Goal: Check status: Check status

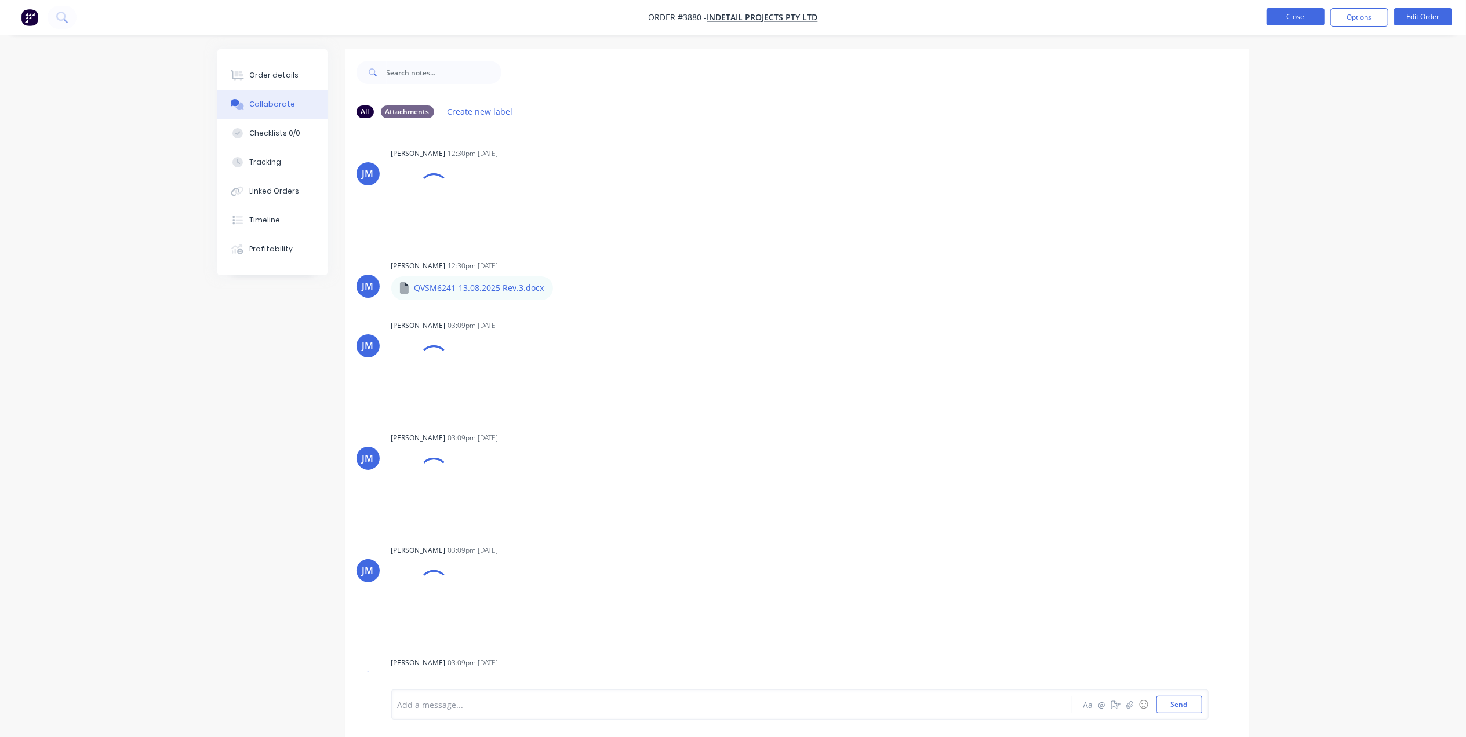
click at [1301, 14] on button "Close" at bounding box center [1296, 16] width 58 height 17
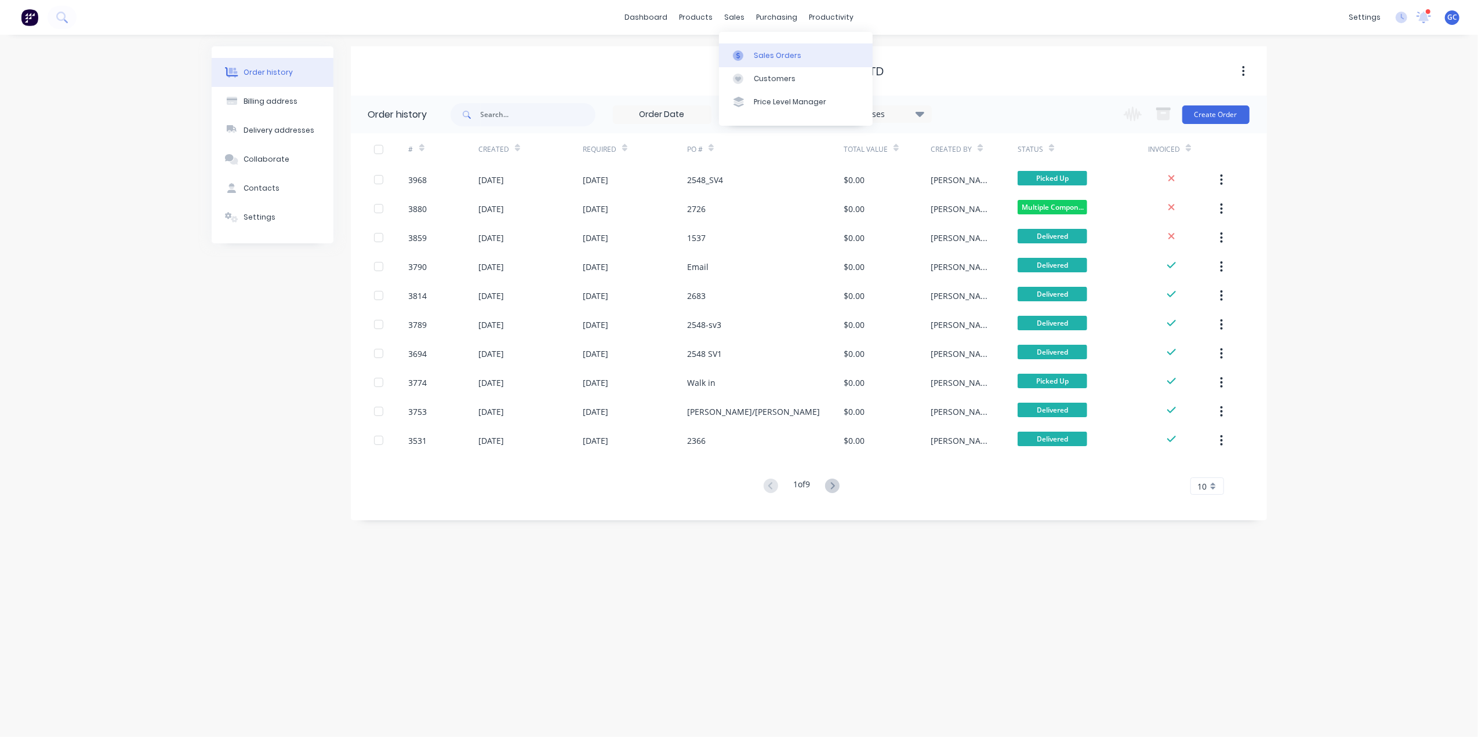
click at [772, 47] on link "Sales Orders" at bounding box center [796, 54] width 154 height 23
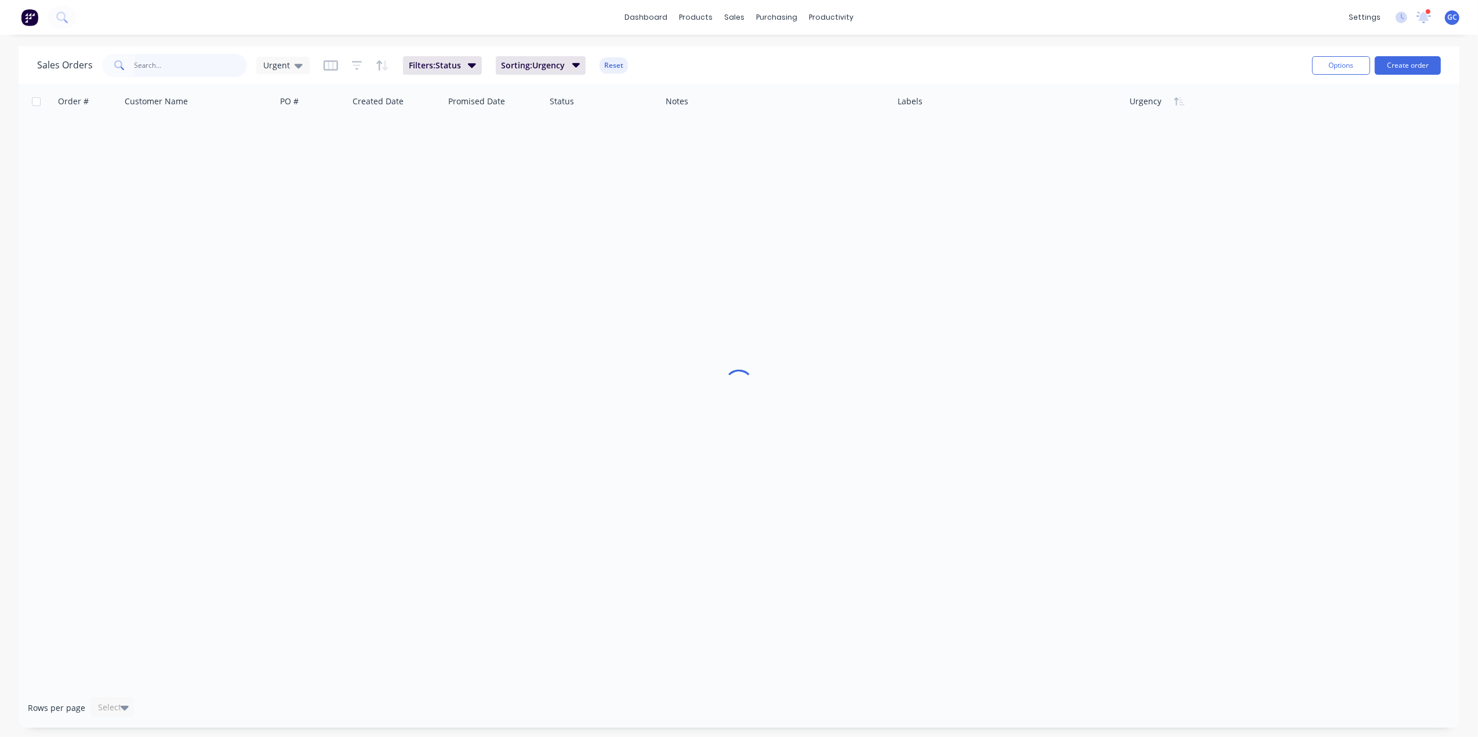
click at [201, 71] on input "text" at bounding box center [190, 65] width 113 height 23
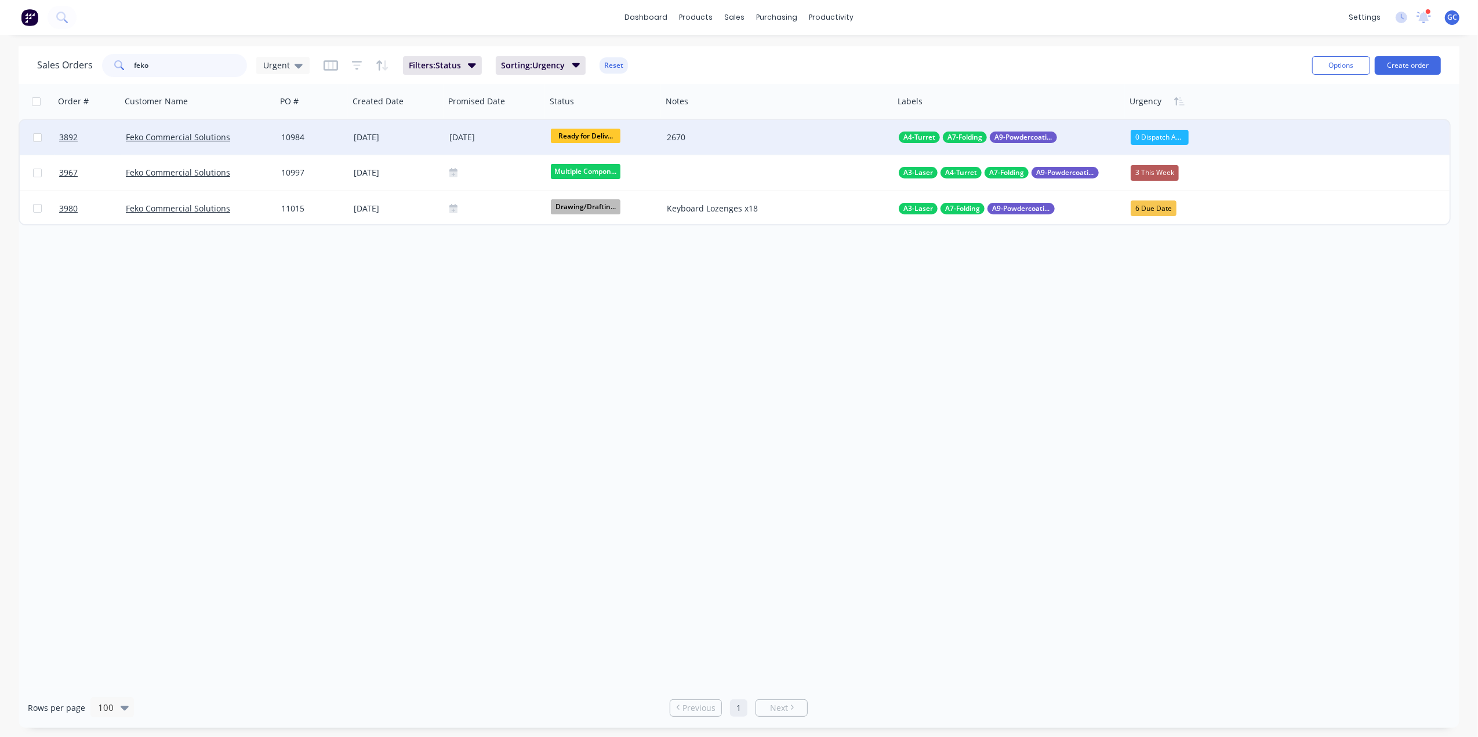
type input "feko"
click at [256, 135] on div "Feko Commercial Solutions" at bounding box center [195, 138] width 139 height 12
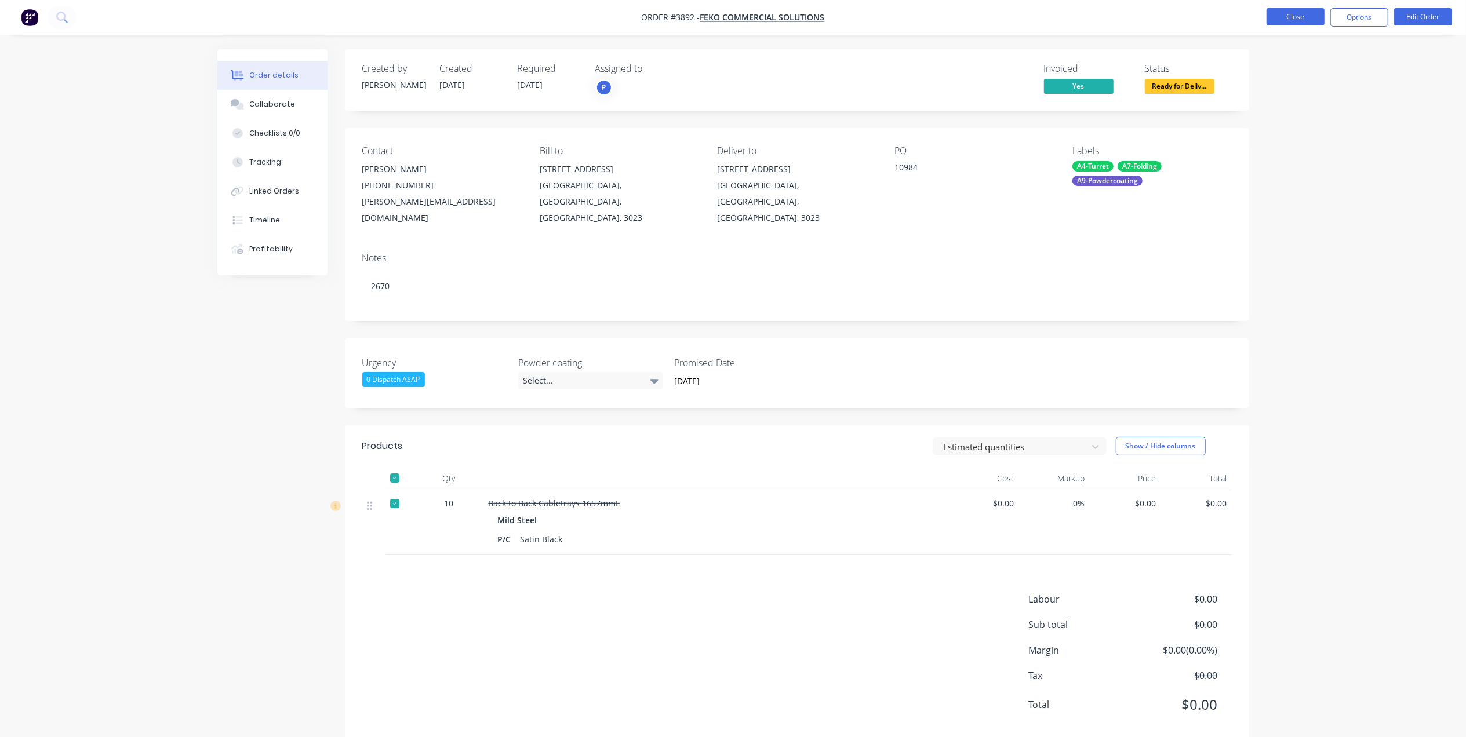
click at [1299, 10] on button "Close" at bounding box center [1296, 16] width 58 height 17
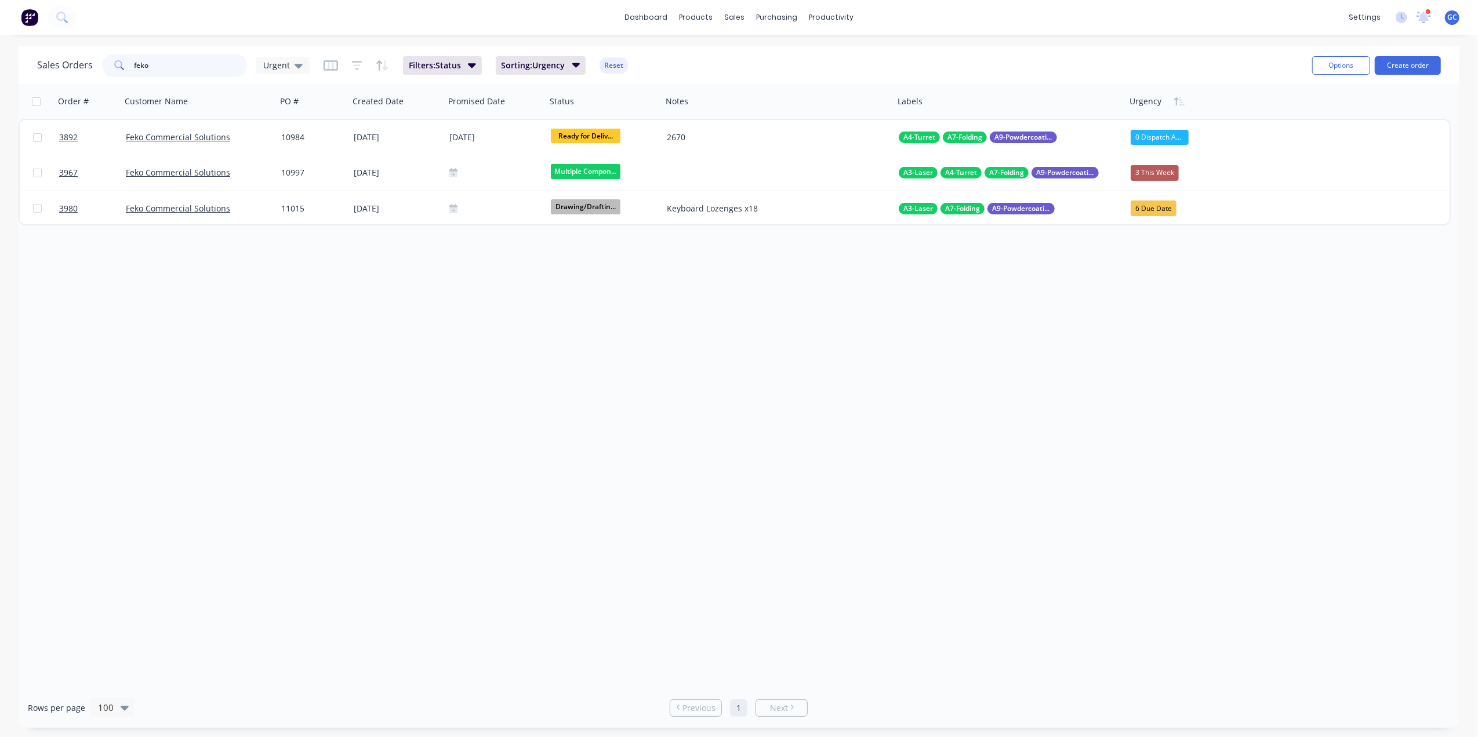
click at [198, 70] on input "feko" at bounding box center [190, 65] width 113 height 23
click at [283, 64] on span "Urgent" at bounding box center [276, 65] width 27 height 12
click at [283, 300] on button "[PERSON_NAME]" at bounding box center [326, 302] width 132 height 13
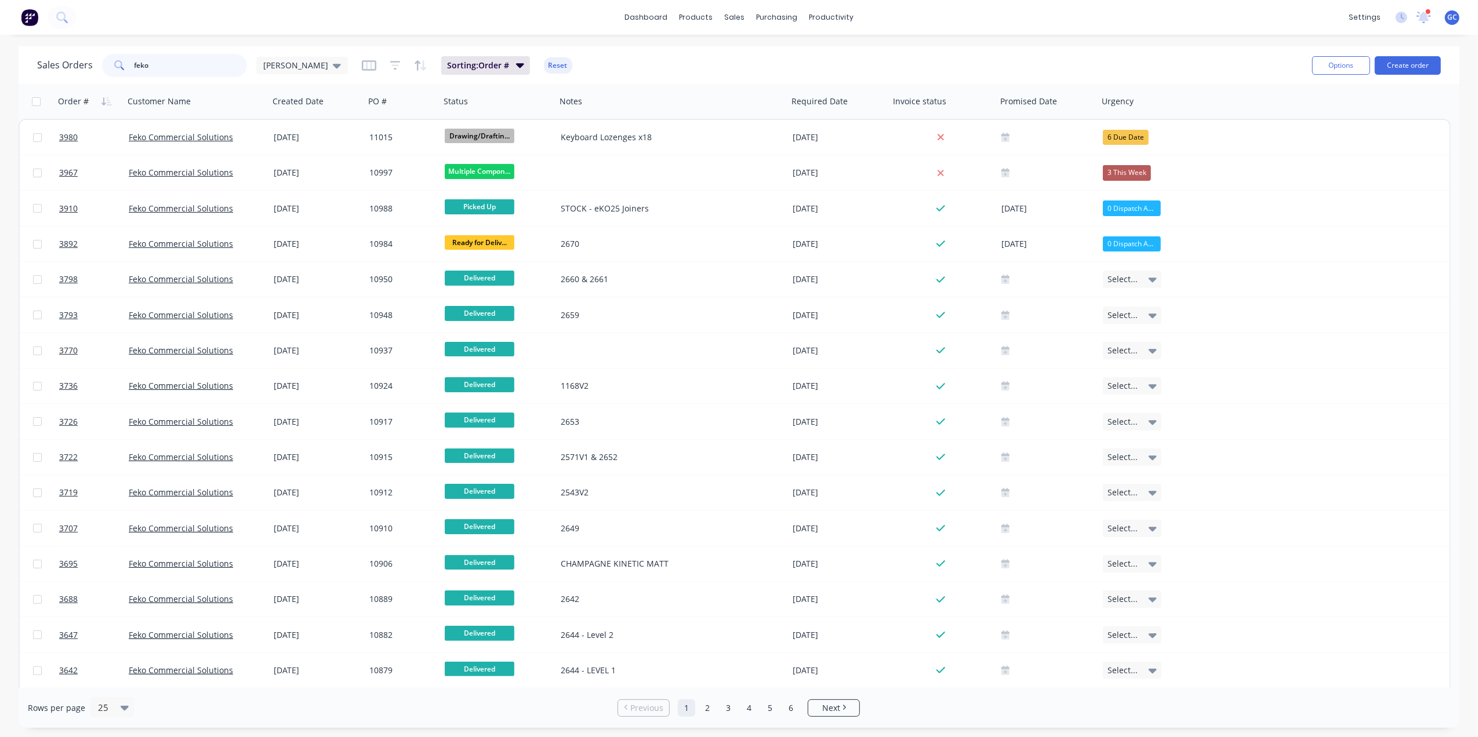
drag, startPoint x: 179, startPoint y: 59, endPoint x: 33, endPoint y: 60, distance: 146.1
click at [33, 60] on div "Sales Orders [PERSON_NAME] Sorting: Order # Reset Options Create order" at bounding box center [739, 65] width 1441 height 38
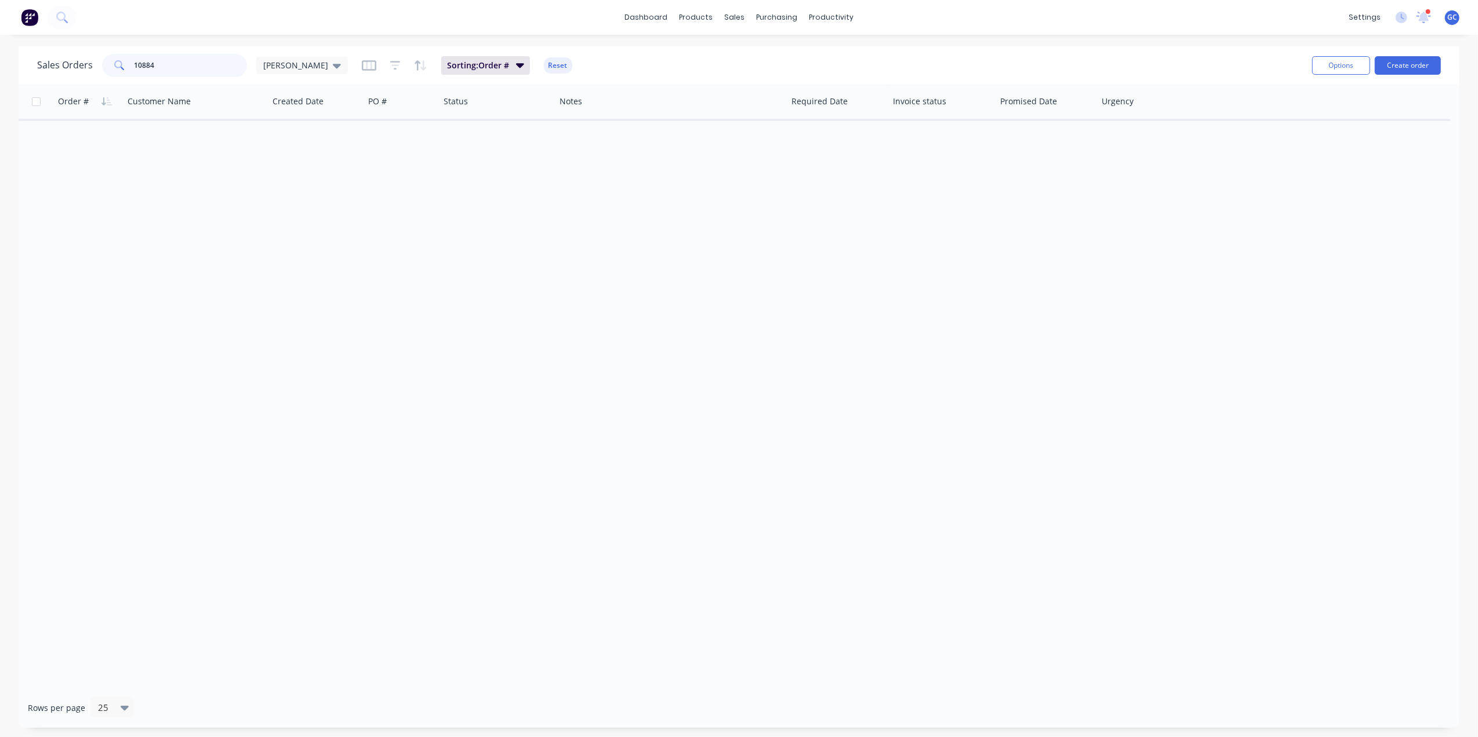
click at [173, 60] on input "10884" at bounding box center [190, 65] width 113 height 23
drag, startPoint x: 126, startPoint y: 61, endPoint x: 71, endPoint y: 60, distance: 55.1
click at [71, 60] on div "Sales Orders 10884 [PERSON_NAME]" at bounding box center [192, 65] width 311 height 23
type input "feko"
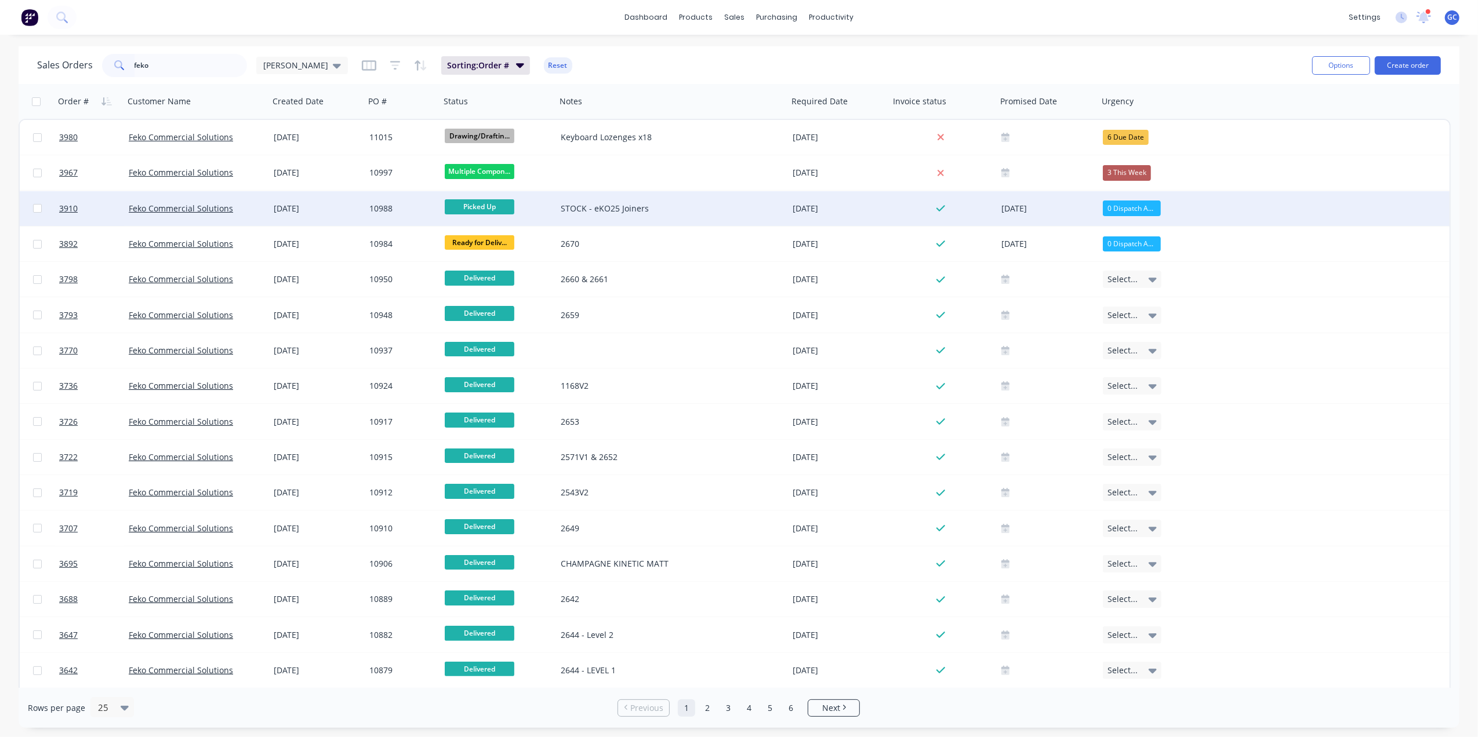
click at [500, 202] on span "Picked Up" at bounding box center [480, 206] width 70 height 14
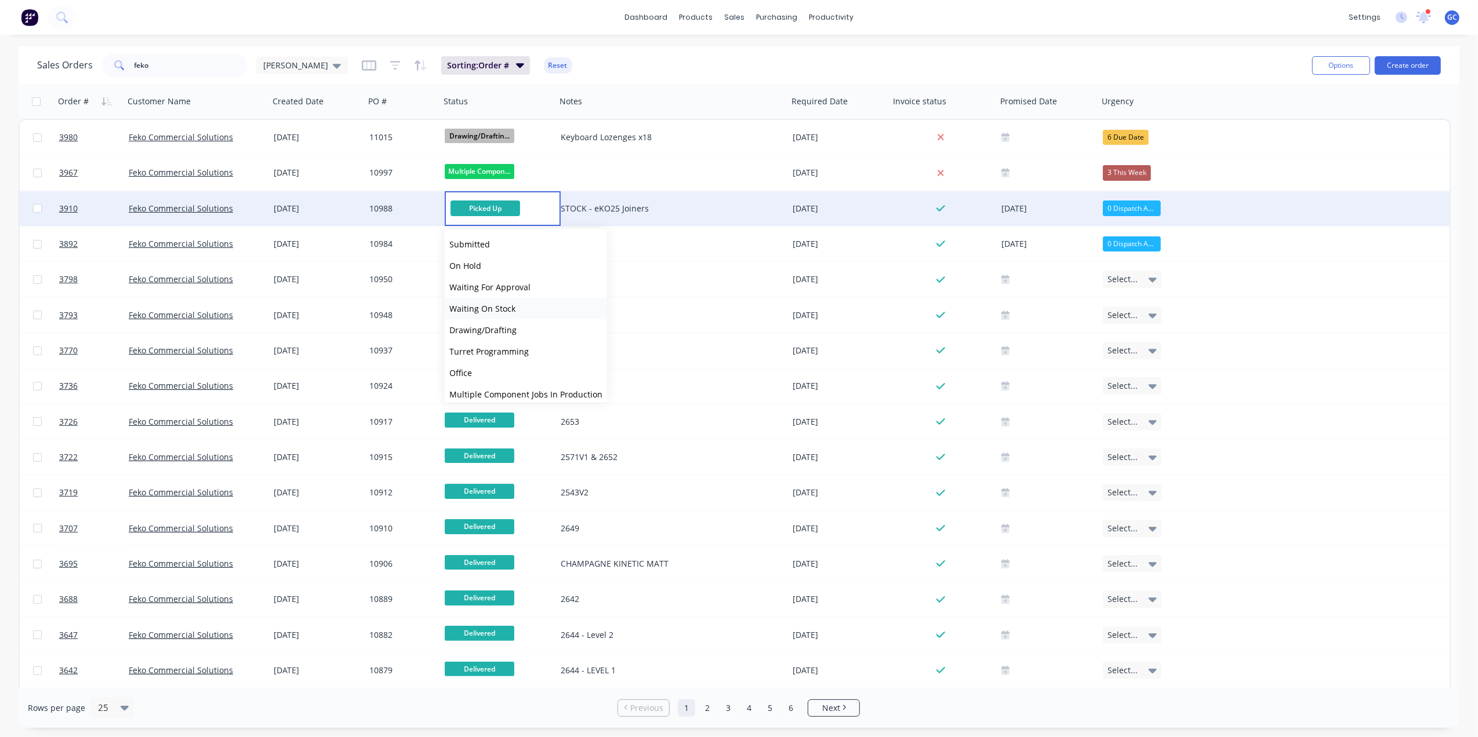
scroll to position [350, 0]
click at [547, 321] on span "Ready for Delivery/Pick Up" at bounding box center [500, 323] width 102 height 11
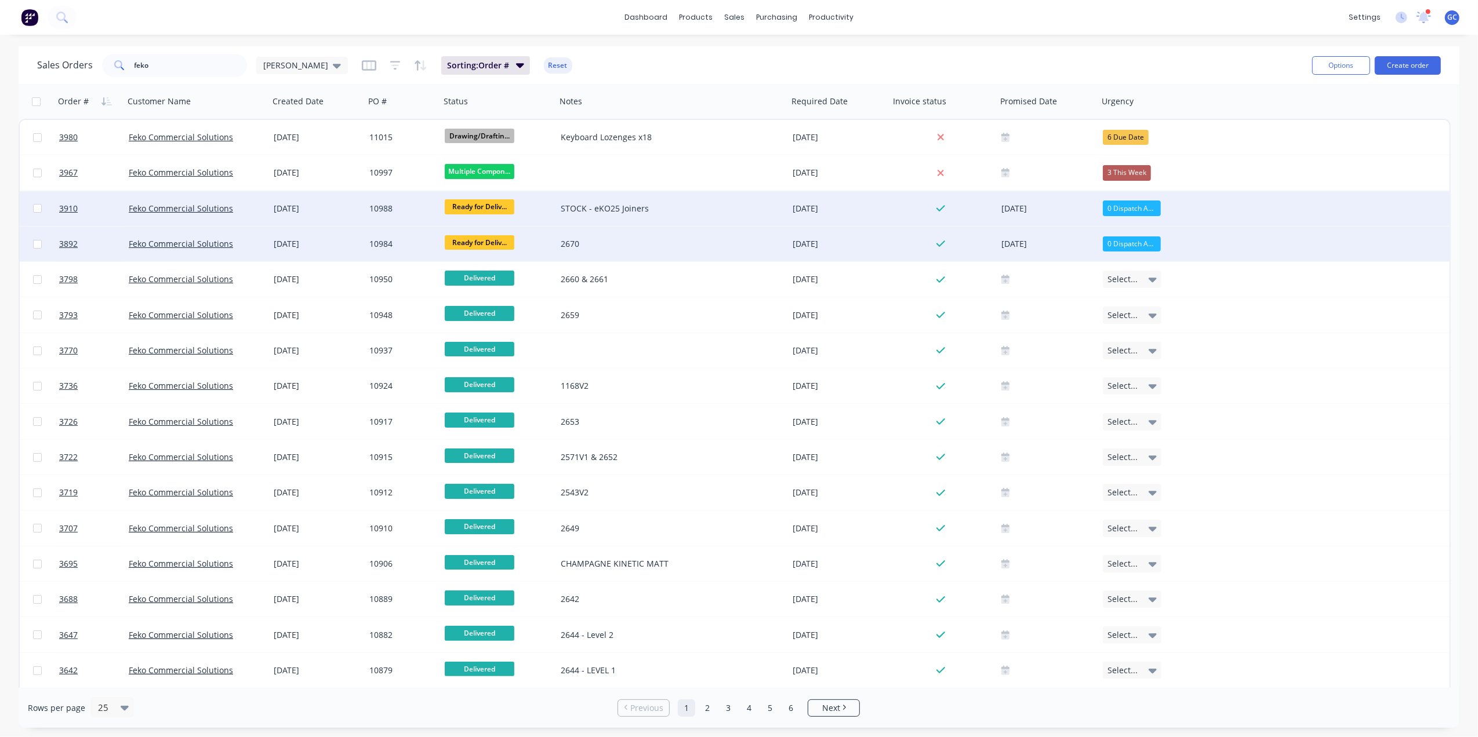
click at [412, 243] on div "10984" at bounding box center [400, 244] width 63 height 12
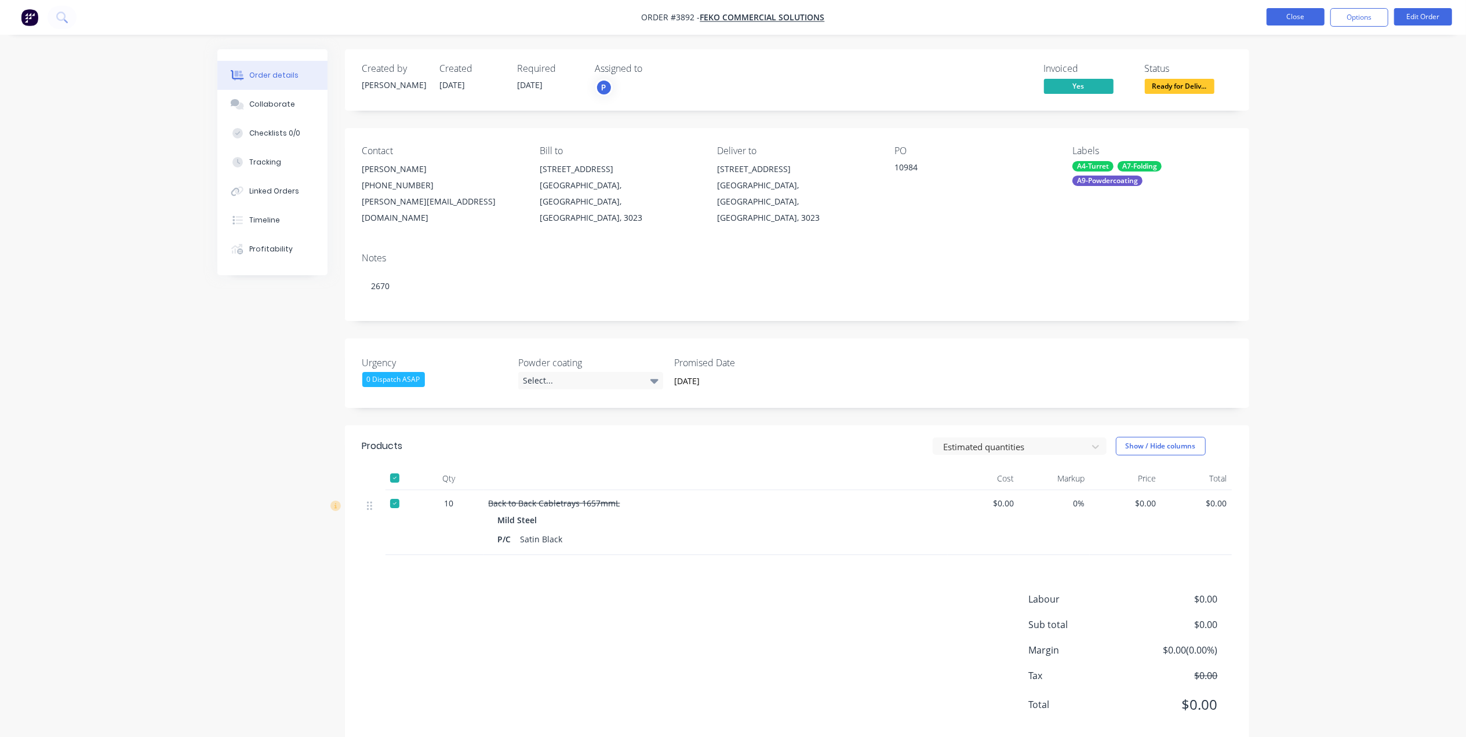
click at [1285, 14] on button "Close" at bounding box center [1296, 16] width 58 height 17
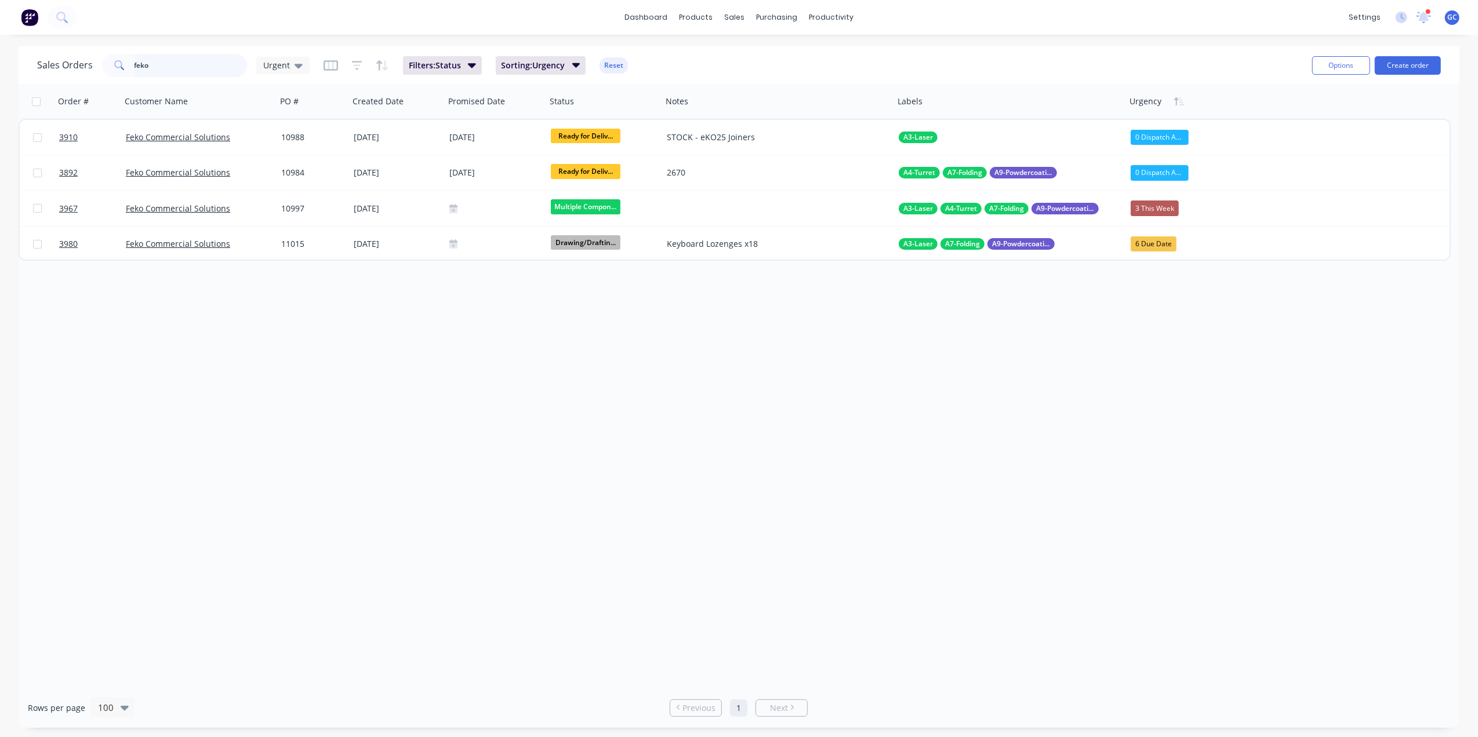
click at [188, 61] on input "feko" at bounding box center [190, 65] width 113 height 23
